Goal: Task Accomplishment & Management: Use online tool/utility

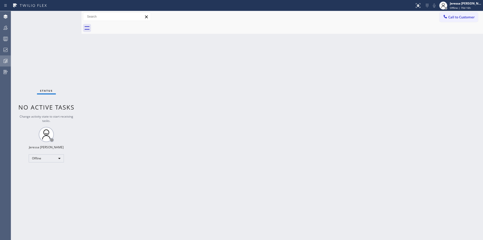
click at [2, 62] on div at bounding box center [5, 61] width 11 height 6
